Goal: Transaction & Acquisition: Download file/media

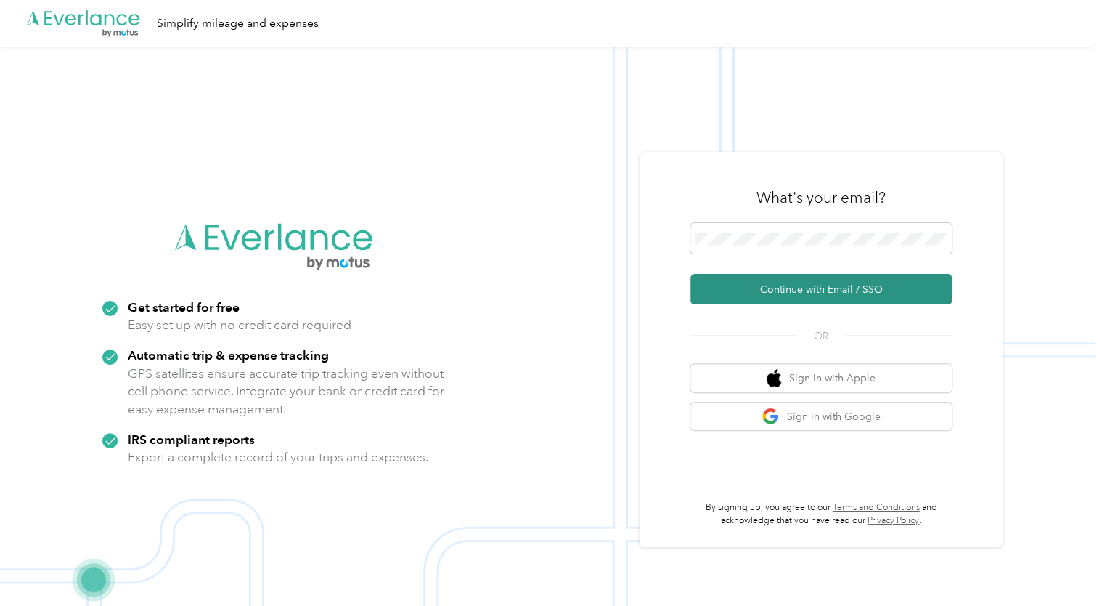
click at [821, 284] on button "Continue with Email / SSO" at bounding box center [821, 289] width 261 height 31
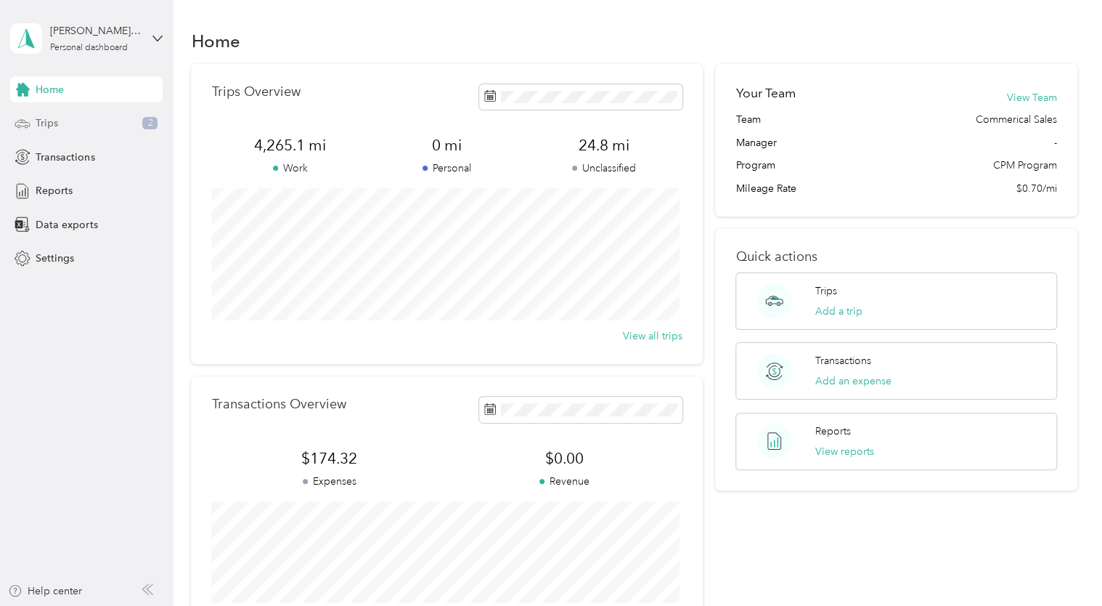
click at [73, 121] on div "Trips 2" at bounding box center [86, 123] width 153 height 26
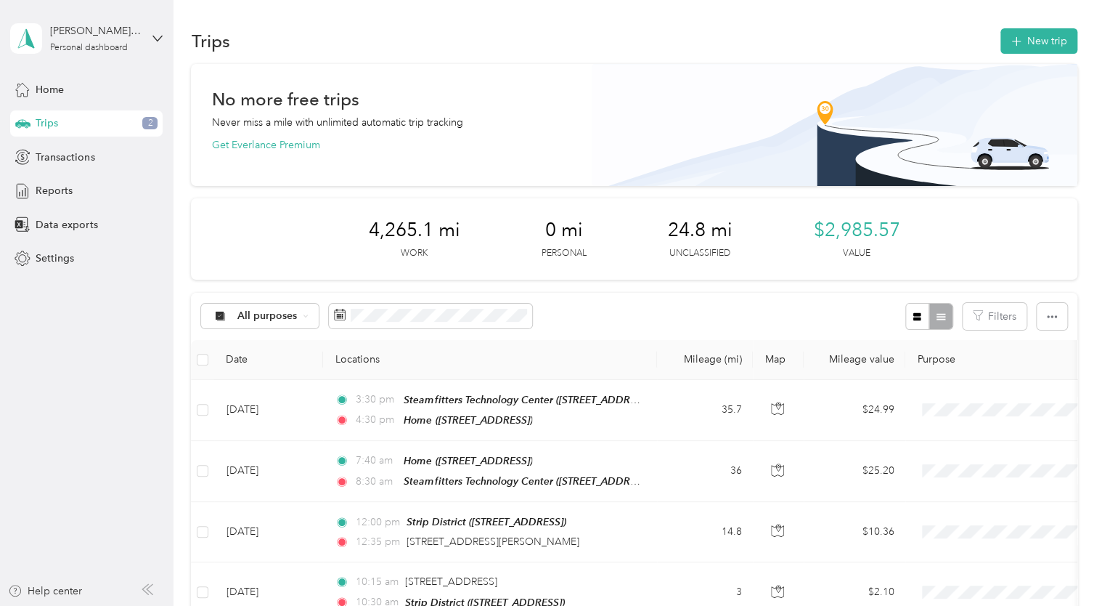
scroll to position [73, 0]
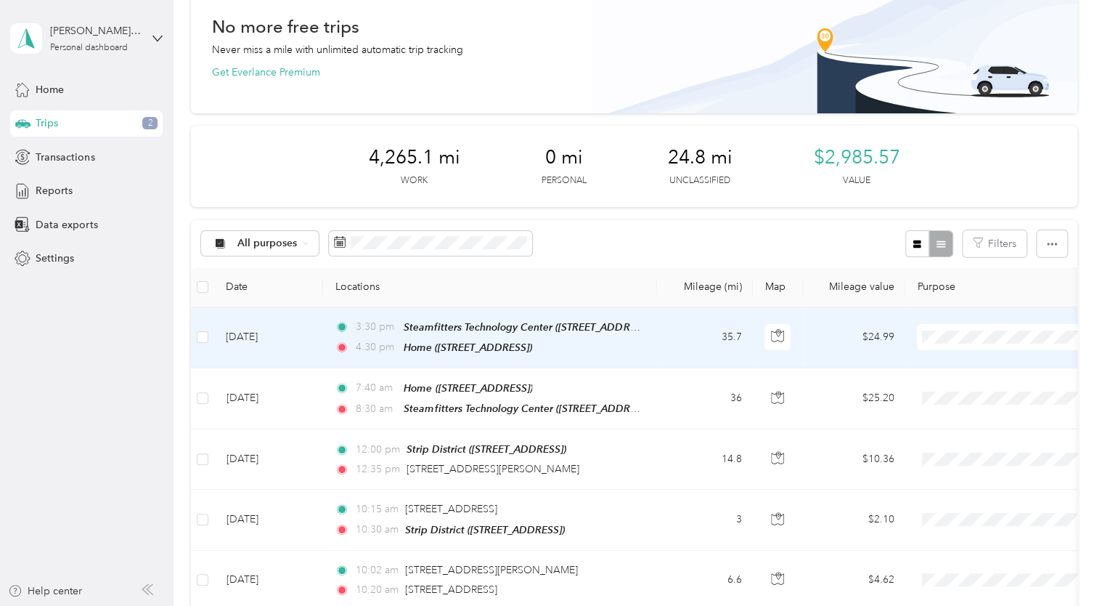
click at [535, 333] on div "Steamfitters Technology Center (230 Wise Rd, Harmony, PA)" at bounding box center [522, 327] width 236 height 17
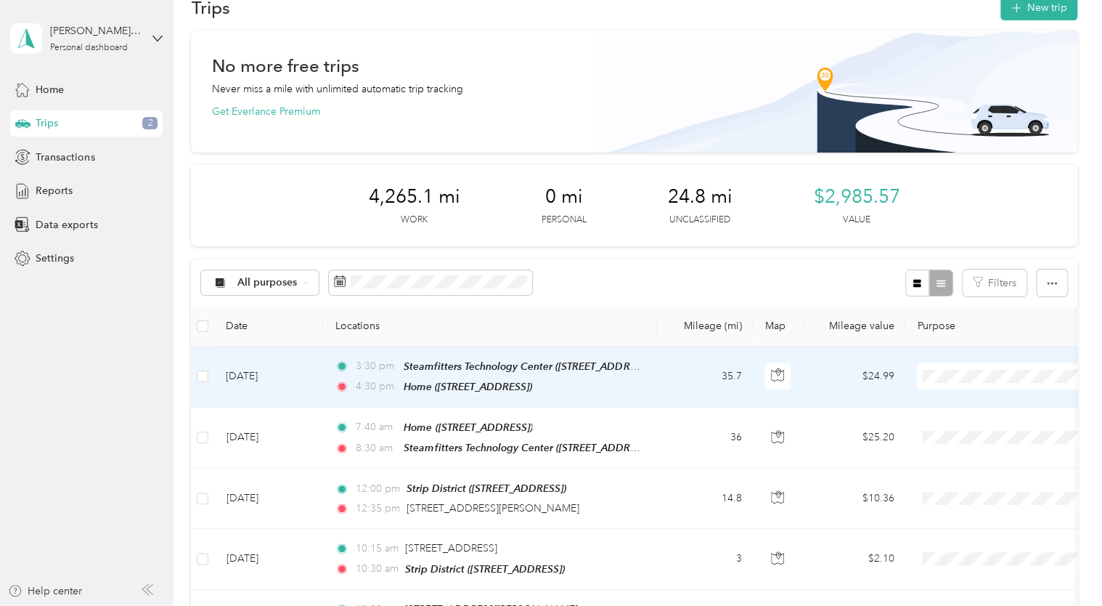
scroll to position [0, 0]
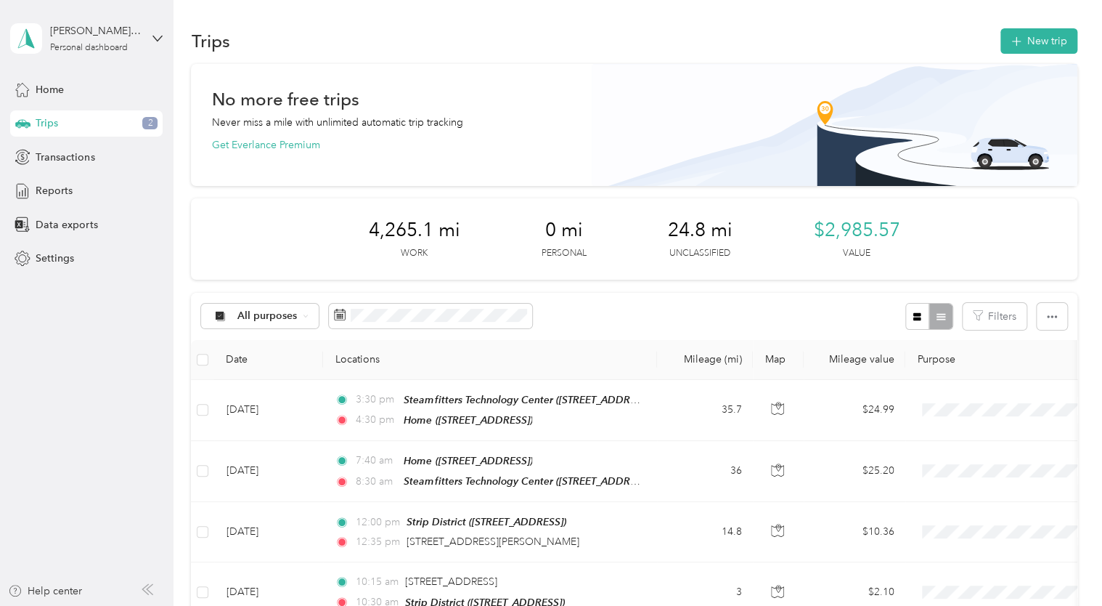
click at [701, 231] on span "24.8 mi" at bounding box center [699, 230] width 65 height 23
click at [66, 187] on span "Reports" at bounding box center [54, 190] width 37 height 15
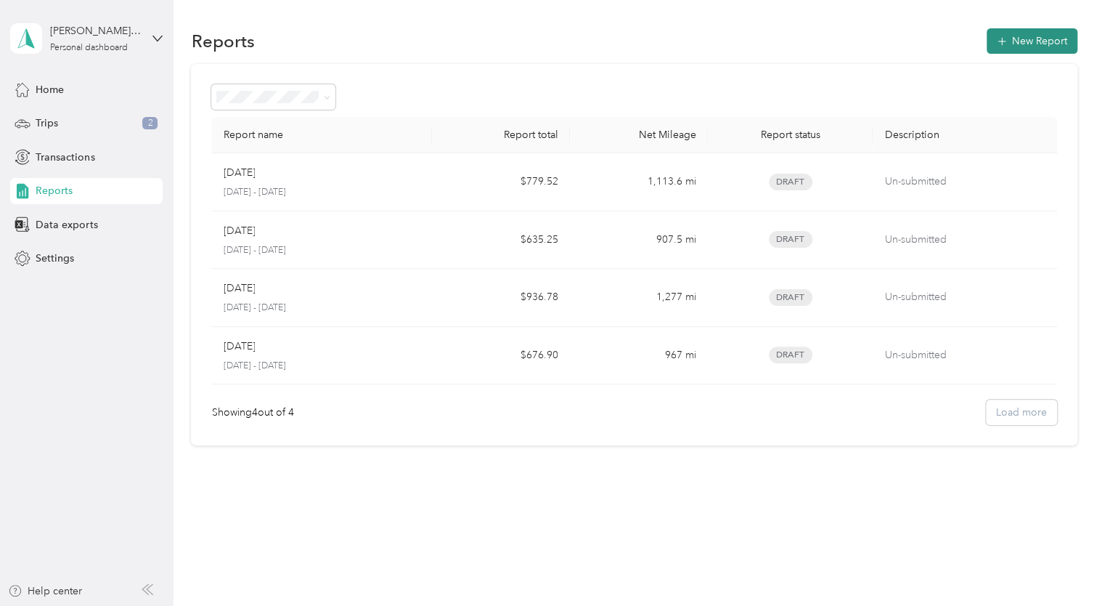
click at [1043, 36] on button "New Report" at bounding box center [1032, 40] width 91 height 25
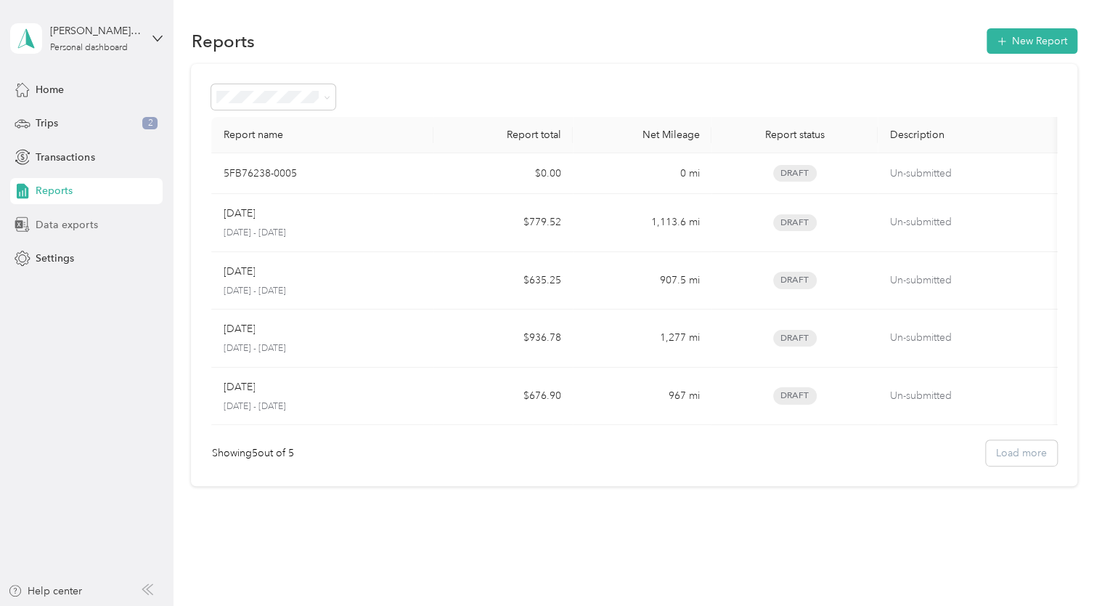
click at [61, 227] on span "Data exports" at bounding box center [67, 224] width 62 height 15
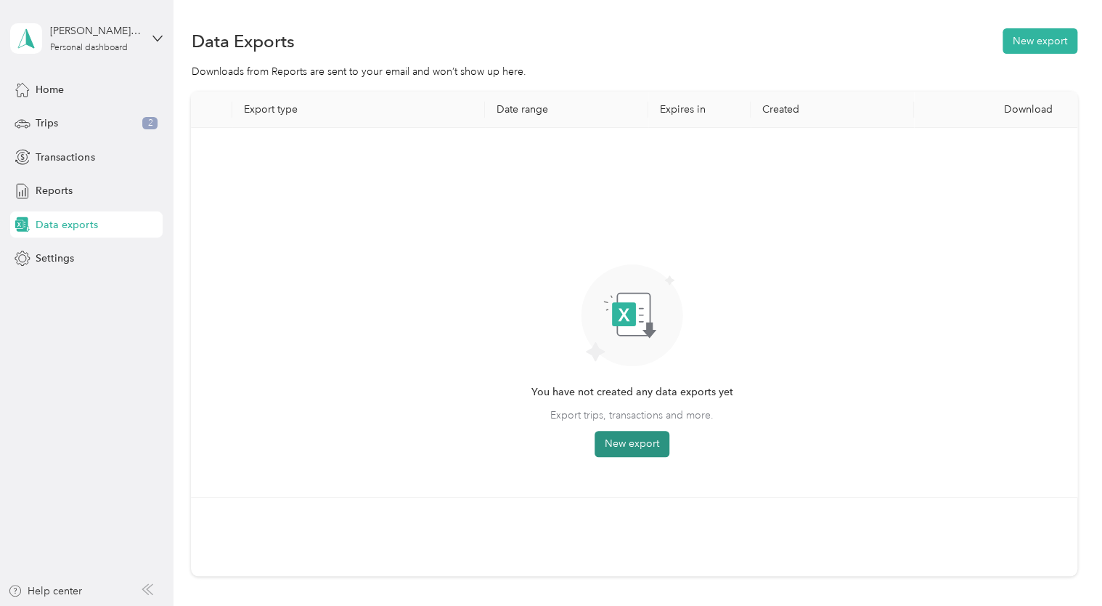
click at [633, 440] on button "New export" at bounding box center [632, 444] width 75 height 26
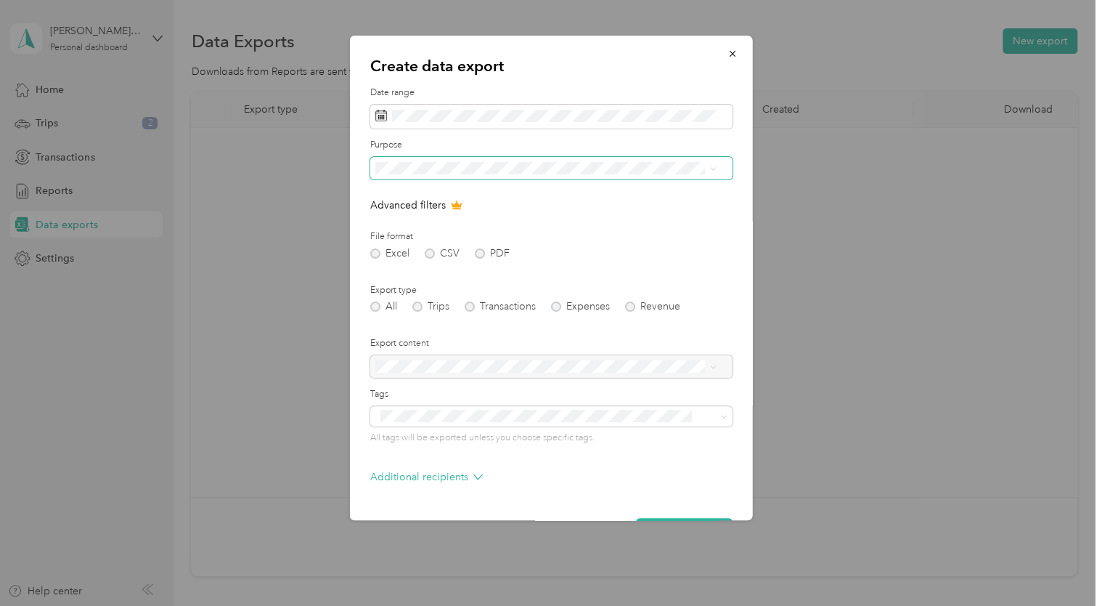
click at [712, 166] on icon at bounding box center [713, 169] width 7 height 7
click at [455, 195] on div "All" at bounding box center [545, 189] width 331 height 15
click at [419, 309] on div "All Trips Transactions Expenses Revenue" at bounding box center [551, 306] width 362 height 10
click at [418, 306] on div "All Trips Transactions Expenses Revenue" at bounding box center [551, 306] width 362 height 10
click at [570, 150] on label "Purpose" at bounding box center [551, 145] width 362 height 13
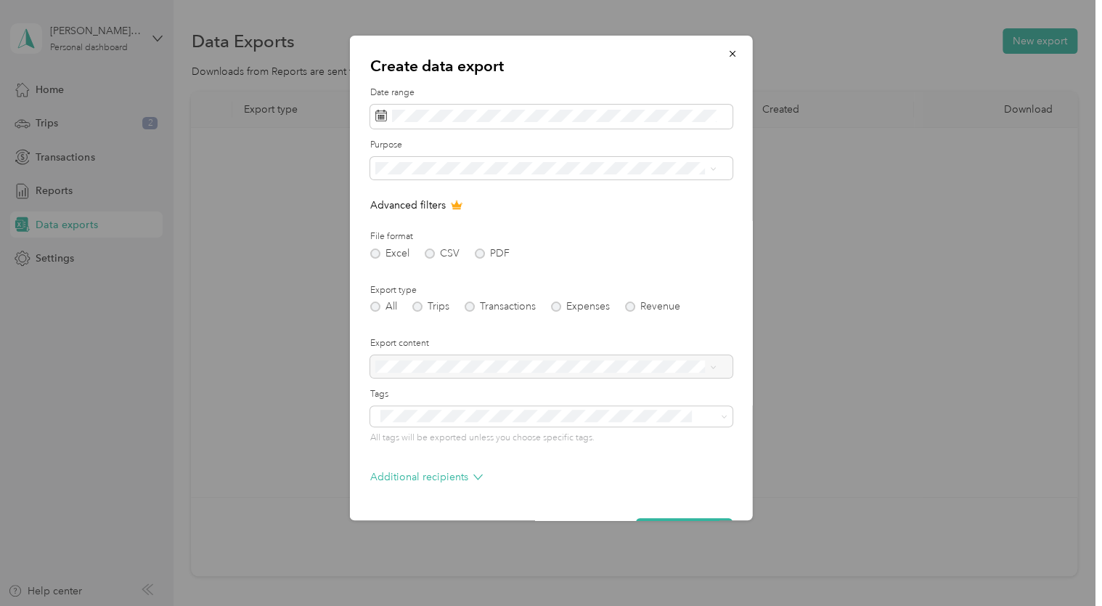
click at [447, 196] on li "All" at bounding box center [545, 193] width 351 height 25
click at [382, 251] on div "Excel CSV PDF" at bounding box center [551, 253] width 362 height 10
click at [420, 250] on div "Excel CSV PDF" at bounding box center [551, 253] width 362 height 10
click at [510, 362] on div at bounding box center [551, 366] width 362 height 23
click at [710, 369] on div at bounding box center [551, 366] width 362 height 23
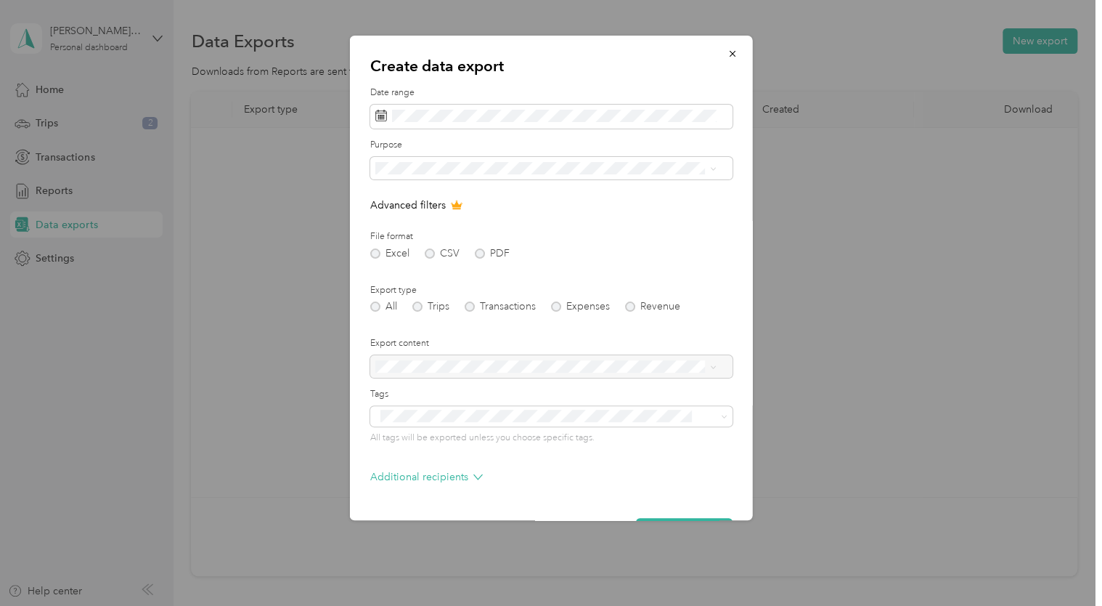
click at [712, 362] on div at bounding box center [551, 366] width 362 height 23
click at [728, 56] on icon "button" at bounding box center [733, 54] width 10 height 10
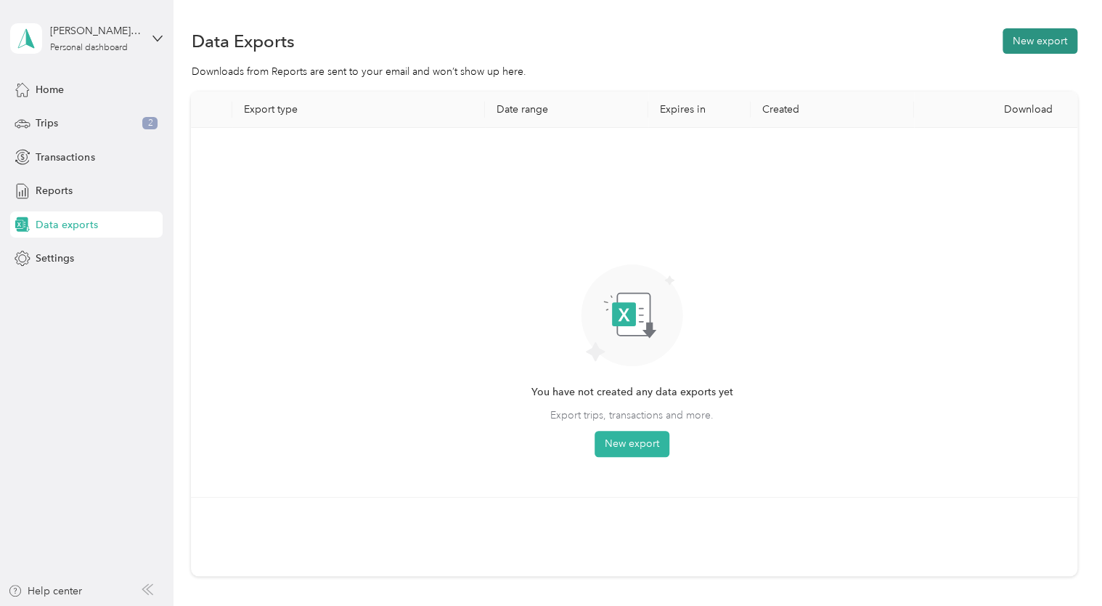
click at [1031, 38] on button "New export" at bounding box center [1040, 40] width 75 height 25
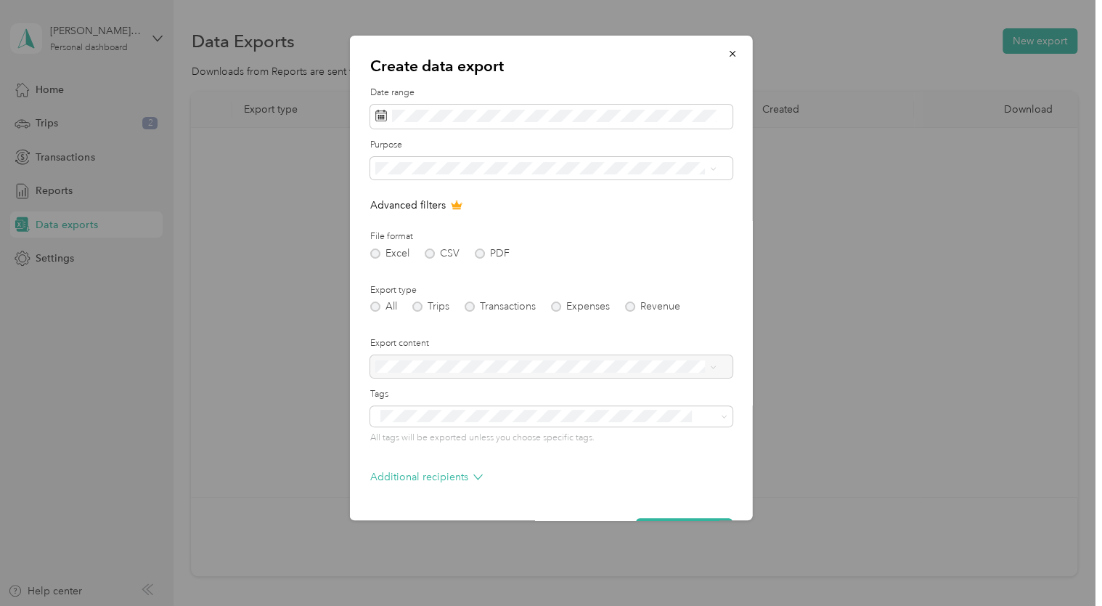
click at [375, 254] on div "Excel CSV PDF" at bounding box center [551, 253] width 362 height 10
click at [710, 167] on icon at bounding box center [713, 169] width 7 height 7
click at [481, 225] on li "Johnstone Supply" at bounding box center [545, 213] width 351 height 25
click at [431, 257] on div "Excel CSV PDF" at bounding box center [551, 253] width 362 height 10
click at [476, 251] on div "Excel CSV PDF" at bounding box center [551, 253] width 362 height 10
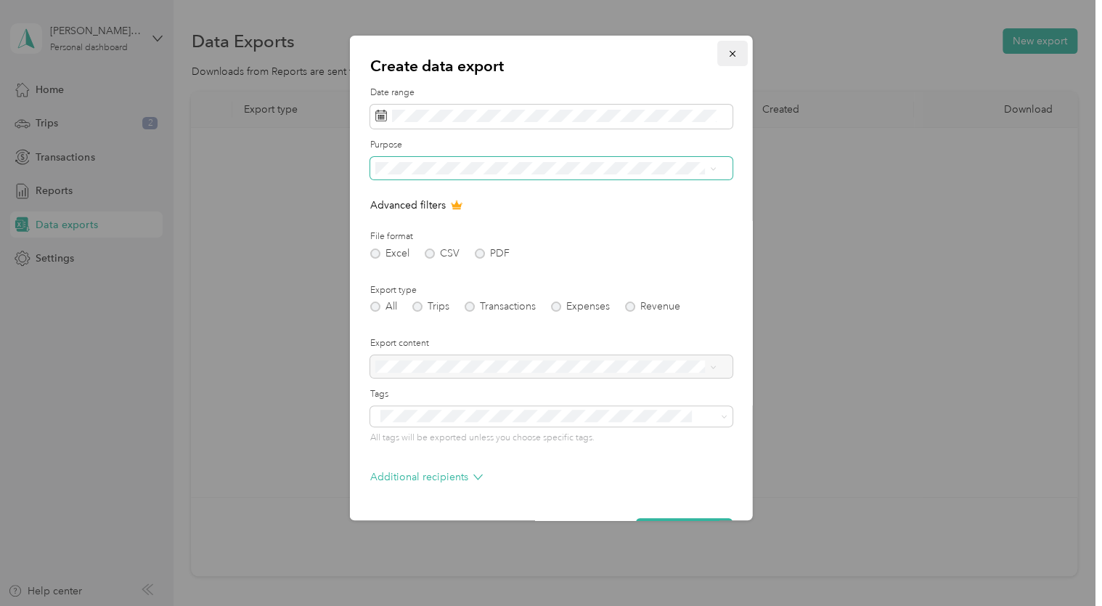
click at [728, 56] on icon "button" at bounding box center [733, 54] width 10 height 10
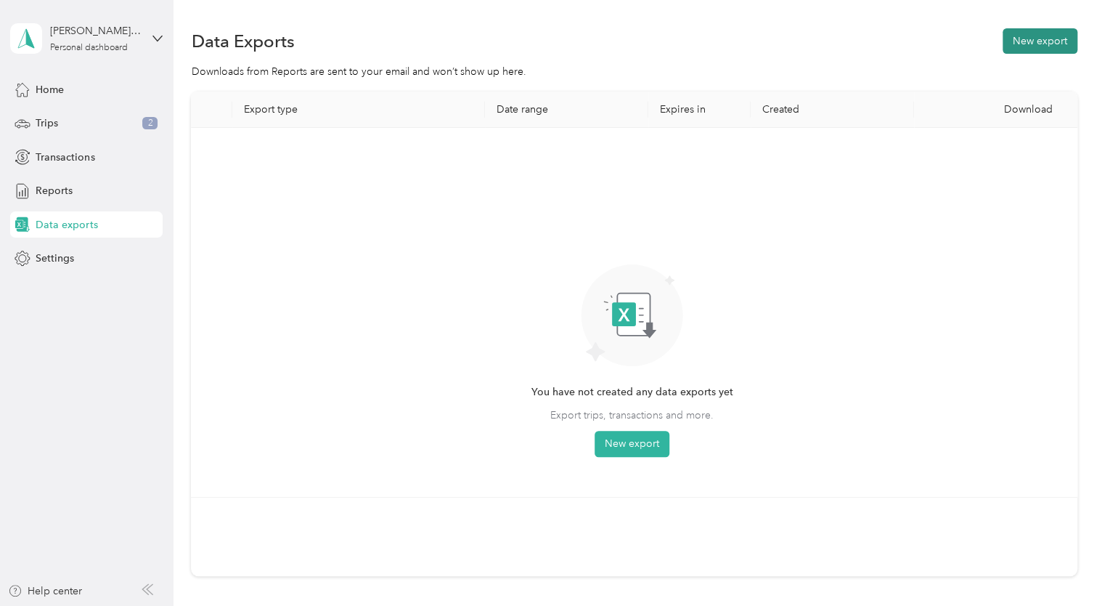
click at [1030, 43] on button "New export" at bounding box center [1040, 40] width 75 height 25
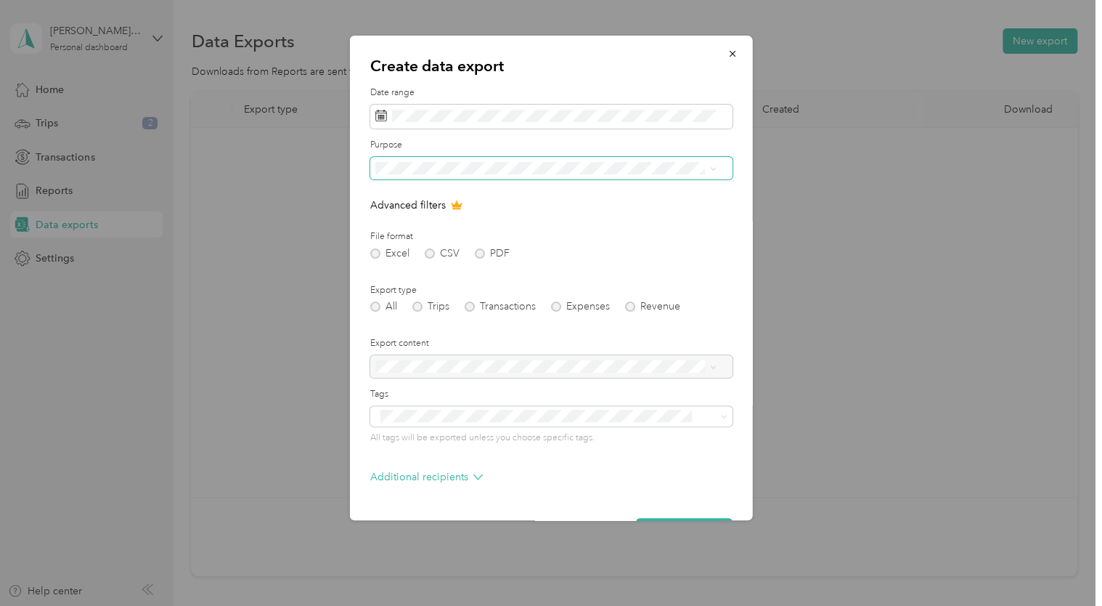
click at [710, 168] on icon at bounding box center [713, 169] width 7 height 7
click at [466, 195] on li "All" at bounding box center [545, 194] width 351 height 25
click at [431, 253] on div "Excel CSV PDF" at bounding box center [551, 253] width 362 height 10
click at [481, 254] on div "Excel CSV PDF" at bounding box center [551, 253] width 362 height 10
click at [728, 48] on span "button" at bounding box center [733, 53] width 10 height 12
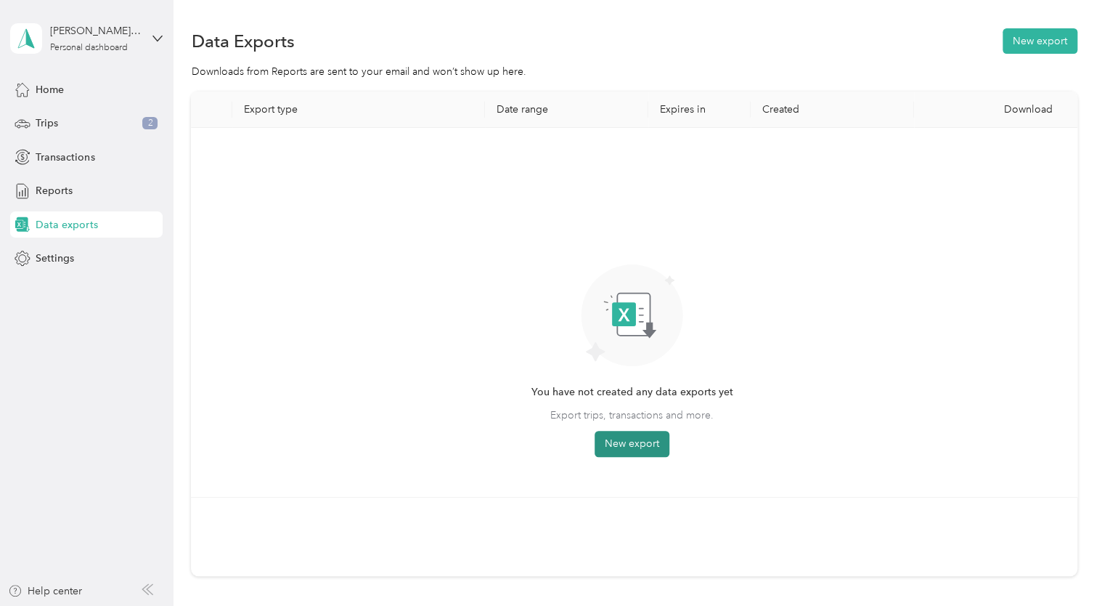
click at [639, 444] on button "New export" at bounding box center [632, 444] width 75 height 26
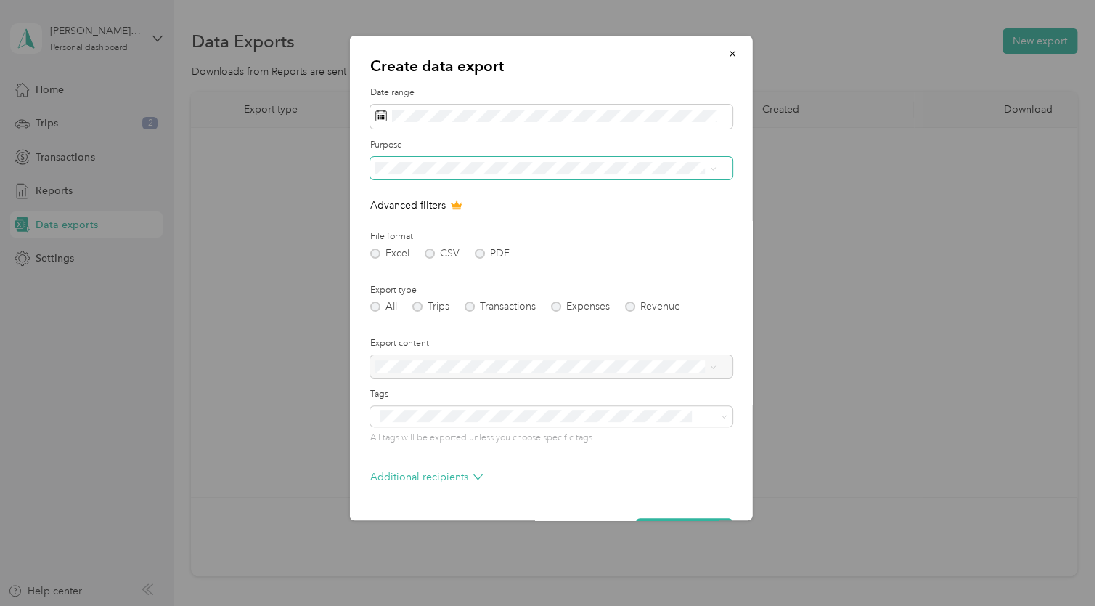
click at [708, 167] on span at bounding box center [710, 168] width 12 height 10
click at [714, 170] on icon at bounding box center [713, 169] width 7 height 7
click at [456, 217] on span "Johnstone Supply" at bounding box center [437, 215] width 115 height 12
click at [431, 254] on div "Excel CSV PDF" at bounding box center [551, 253] width 362 height 10
click at [475, 253] on div "Excel CSV PDF" at bounding box center [551, 253] width 362 height 10
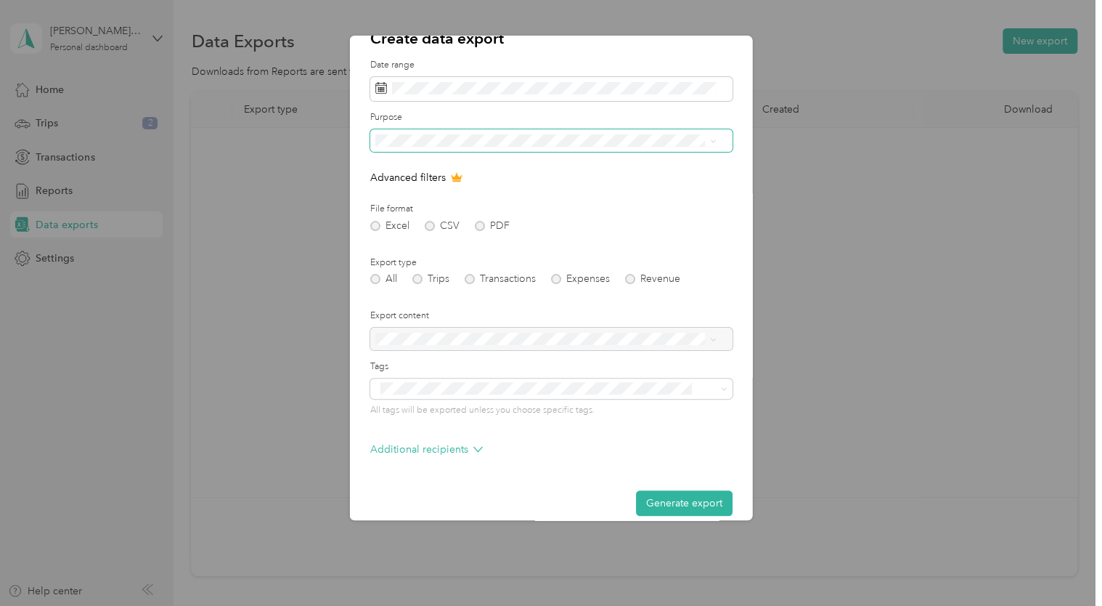
scroll to position [43, 0]
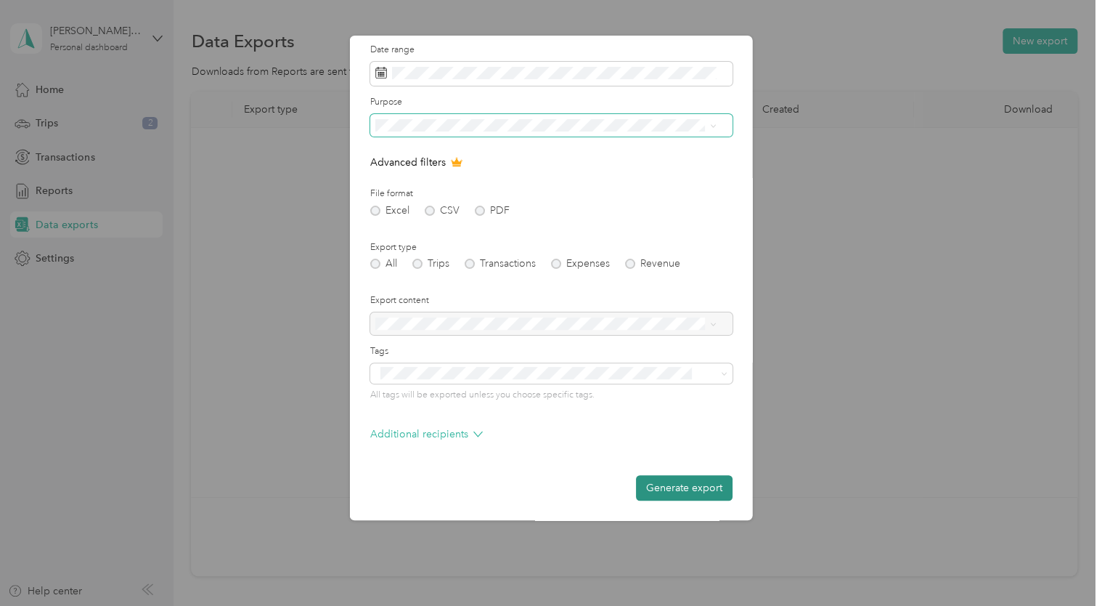
click at [681, 484] on button "Generate export" at bounding box center [684, 487] width 97 height 25
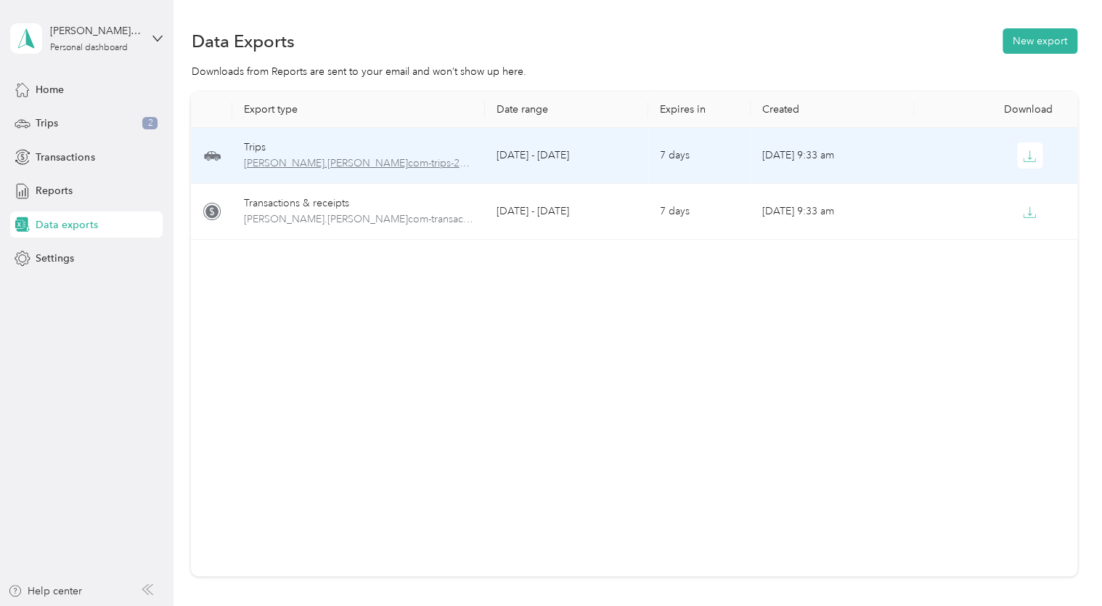
click at [389, 161] on span "jake.vance-johnstonesolutions.com-trips-2025-09-01-2025-09-30.xlsx" at bounding box center [359, 163] width 230 height 16
click at [1029, 155] on icon "button" at bounding box center [1029, 156] width 13 height 13
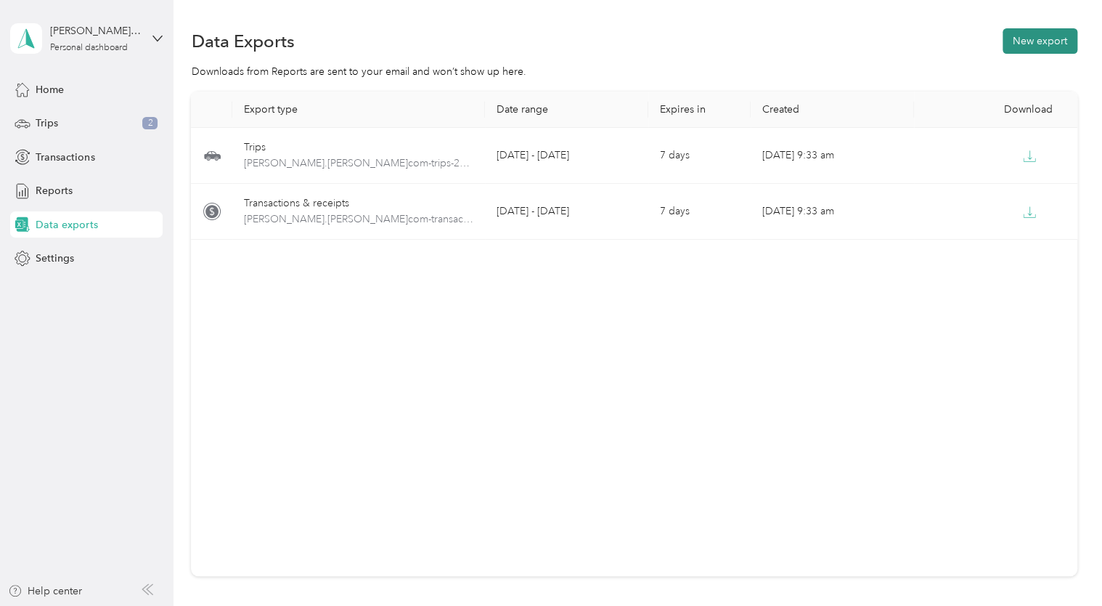
click at [1040, 33] on button "New export" at bounding box center [1040, 40] width 75 height 25
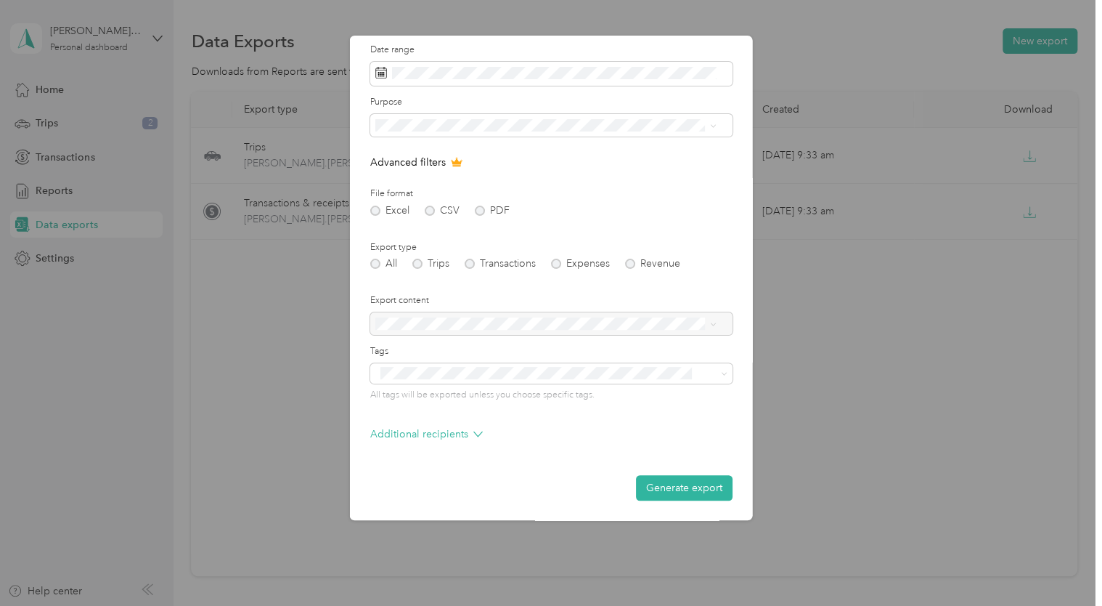
click at [714, 321] on div at bounding box center [551, 323] width 362 height 23
click at [677, 484] on button "Generate export" at bounding box center [684, 487] width 97 height 25
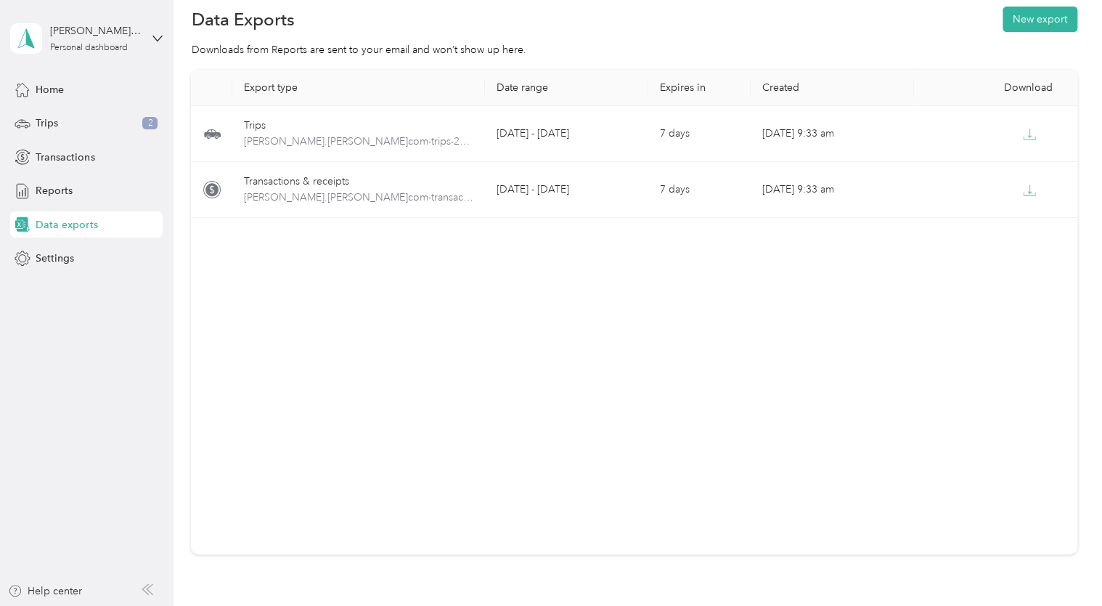
scroll to position [0, 0]
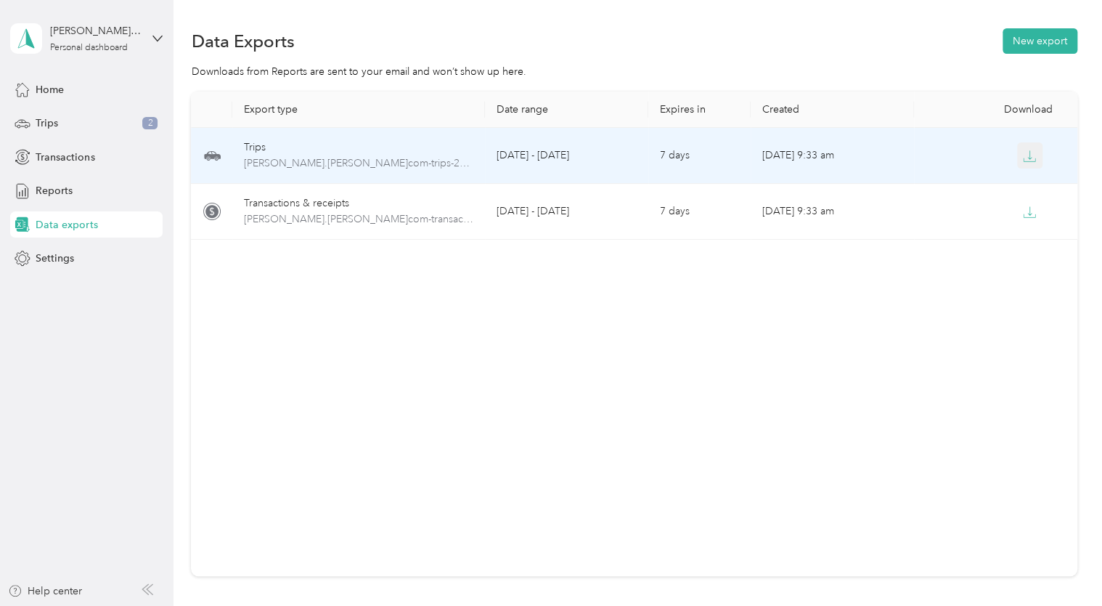
click at [1025, 155] on icon "button" at bounding box center [1029, 156] width 13 height 13
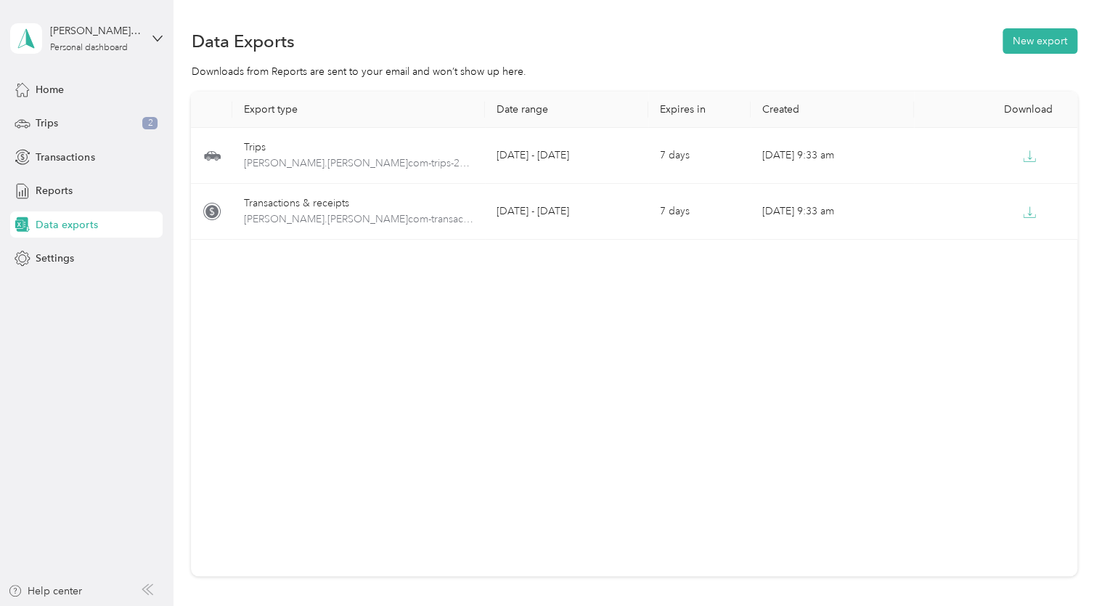
click at [781, 315] on div "Export type Date range Expires in Created Download Trips jake.vance-johnstoneso…" at bounding box center [634, 334] width 886 height 484
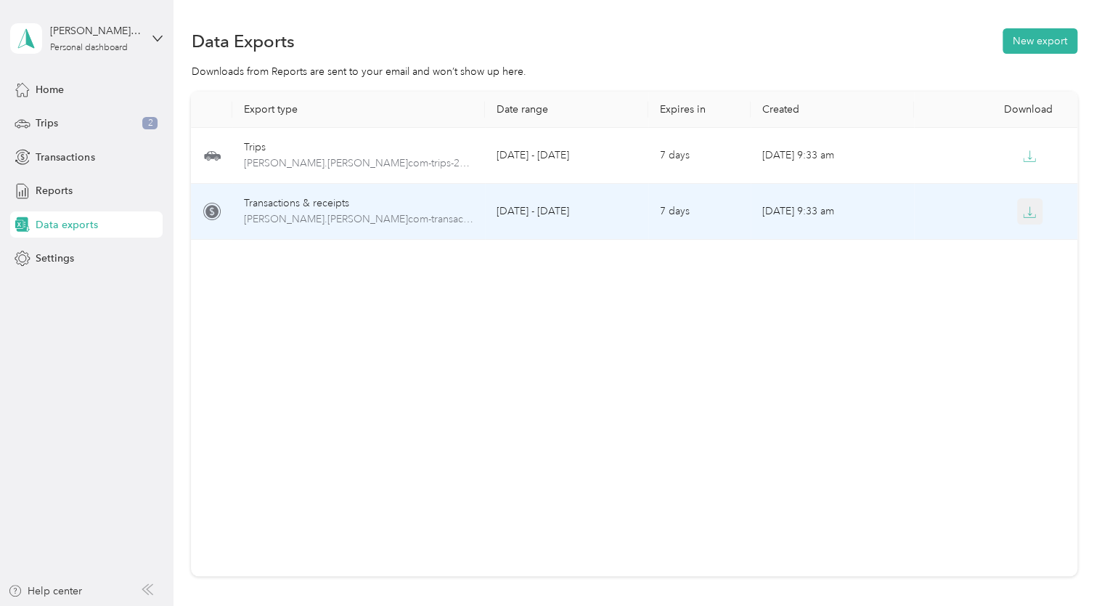
click at [1028, 214] on icon "button" at bounding box center [1030, 210] width 4 height 9
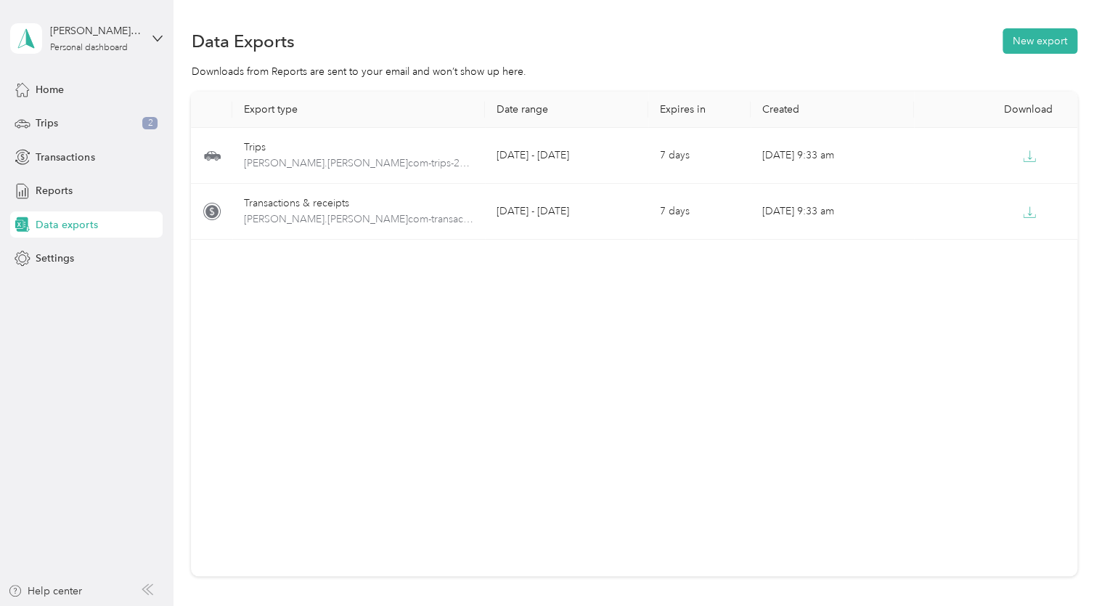
click at [851, 352] on div "Export type Date range Expires in Created Download Trips jake.vance-johnstoneso…" at bounding box center [634, 334] width 886 height 484
